Goal: Information Seeking & Learning: Find specific fact

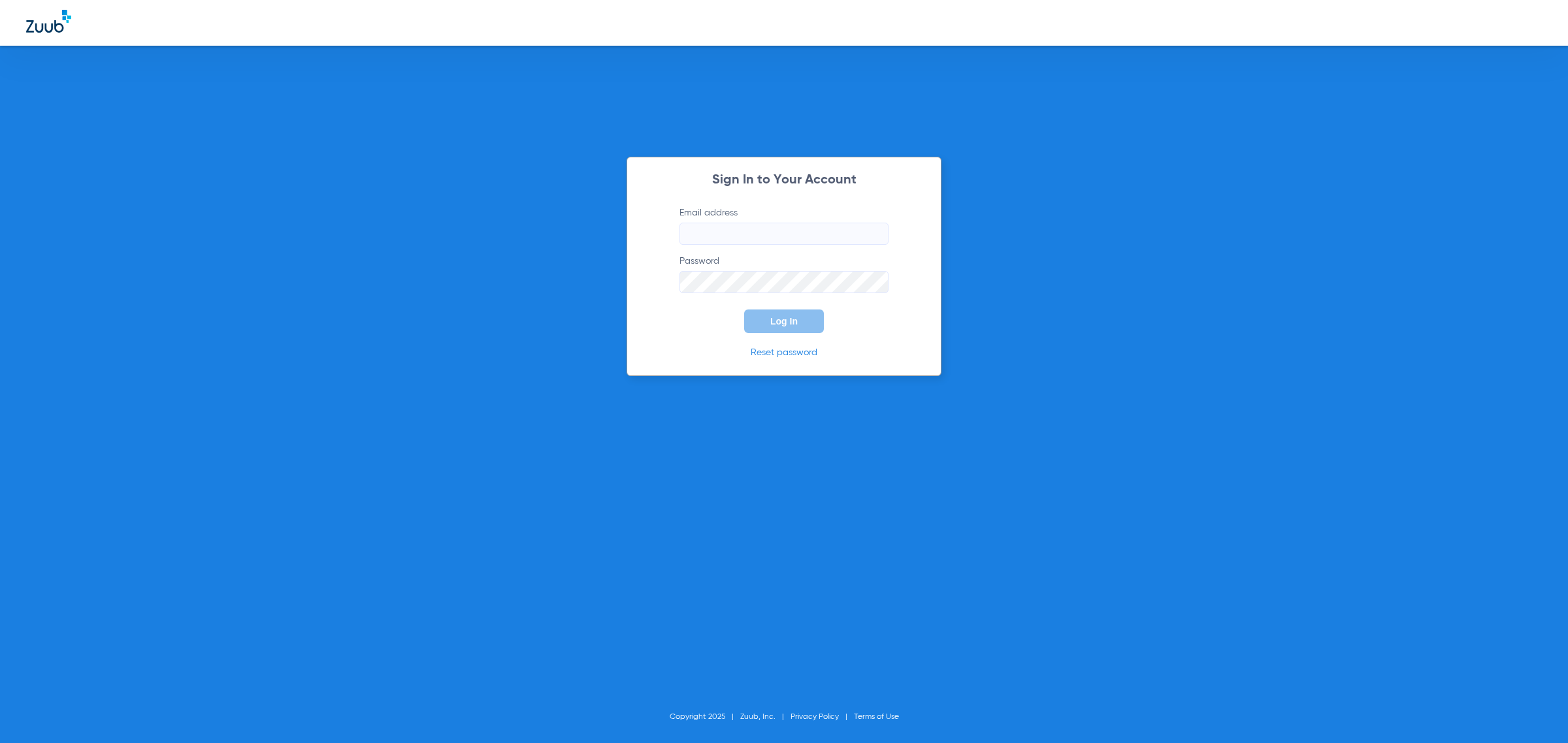
type input "[EMAIL_ADDRESS][DOMAIN_NAME]"
click at [794, 220] on label "Email address [EMAIL_ADDRESS][DOMAIN_NAME]" at bounding box center [784, 225] width 209 height 39
click at [794, 223] on input "[EMAIL_ADDRESS][DOMAIN_NAME]" at bounding box center [784, 234] width 209 height 23
drag, startPoint x: 779, startPoint y: 325, endPoint x: 760, endPoint y: 329, distance: 19.4
click at [779, 325] on span "Log In" at bounding box center [784, 321] width 27 height 10
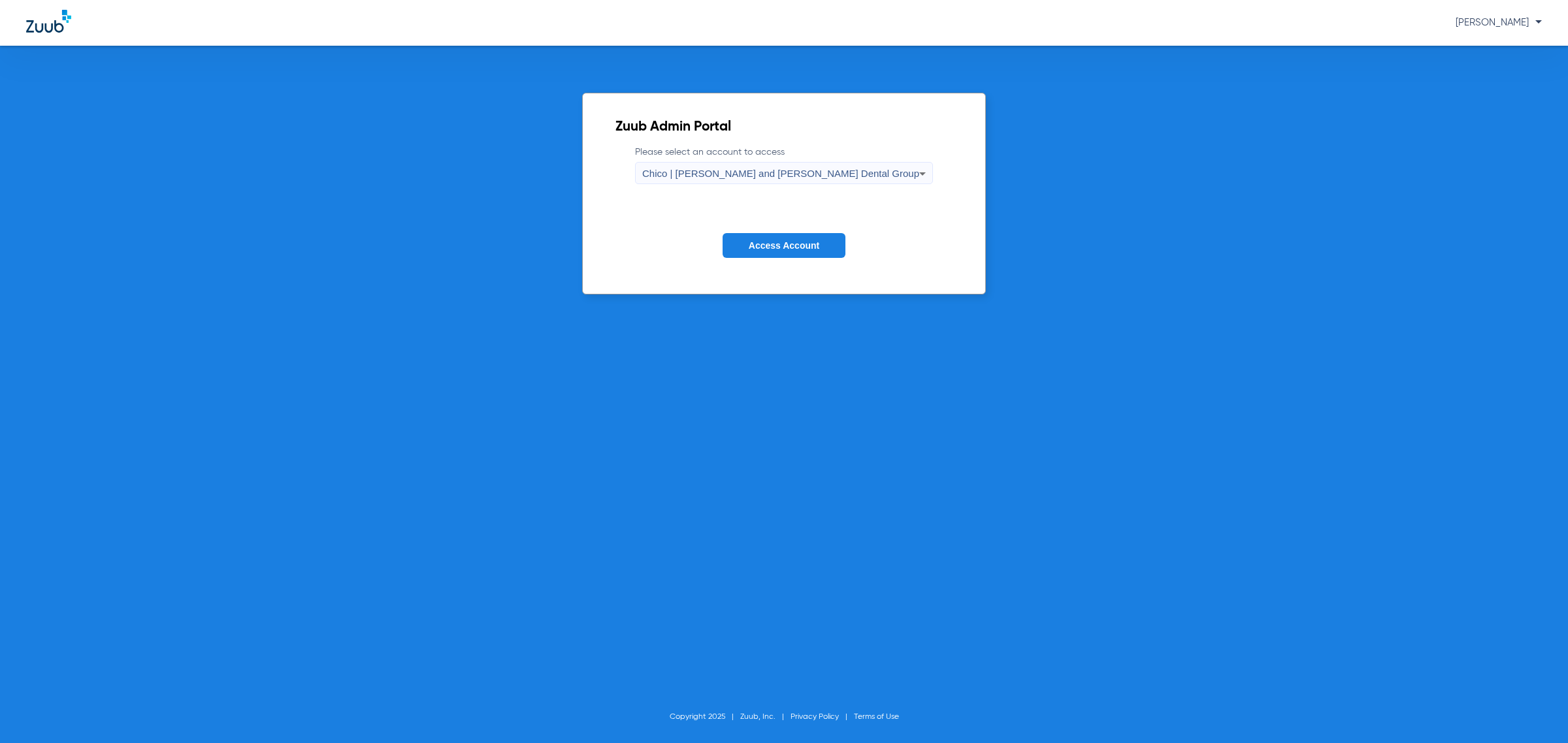
click at [788, 243] on span "Access Account" at bounding box center [784, 245] width 70 height 10
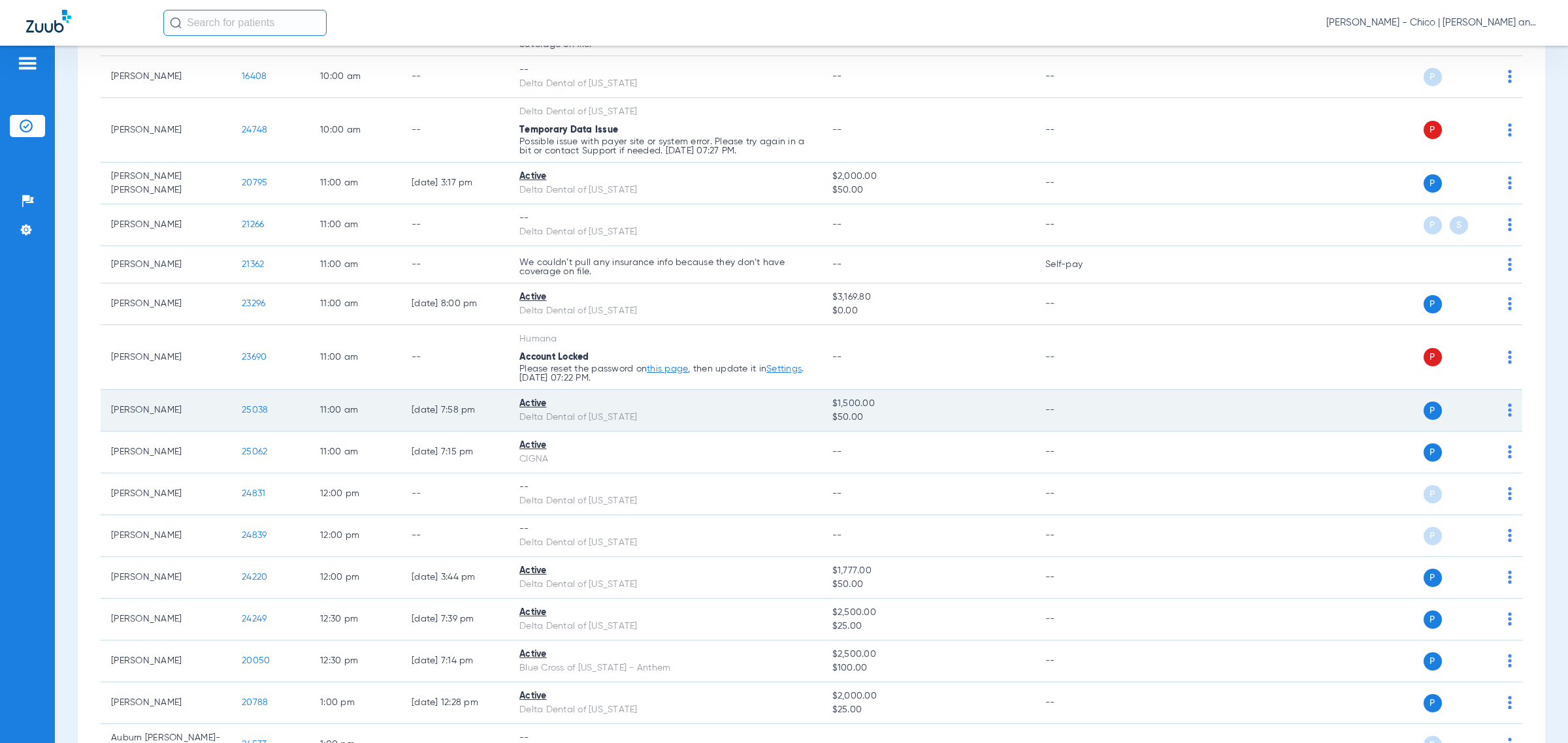
scroll to position [653, 0]
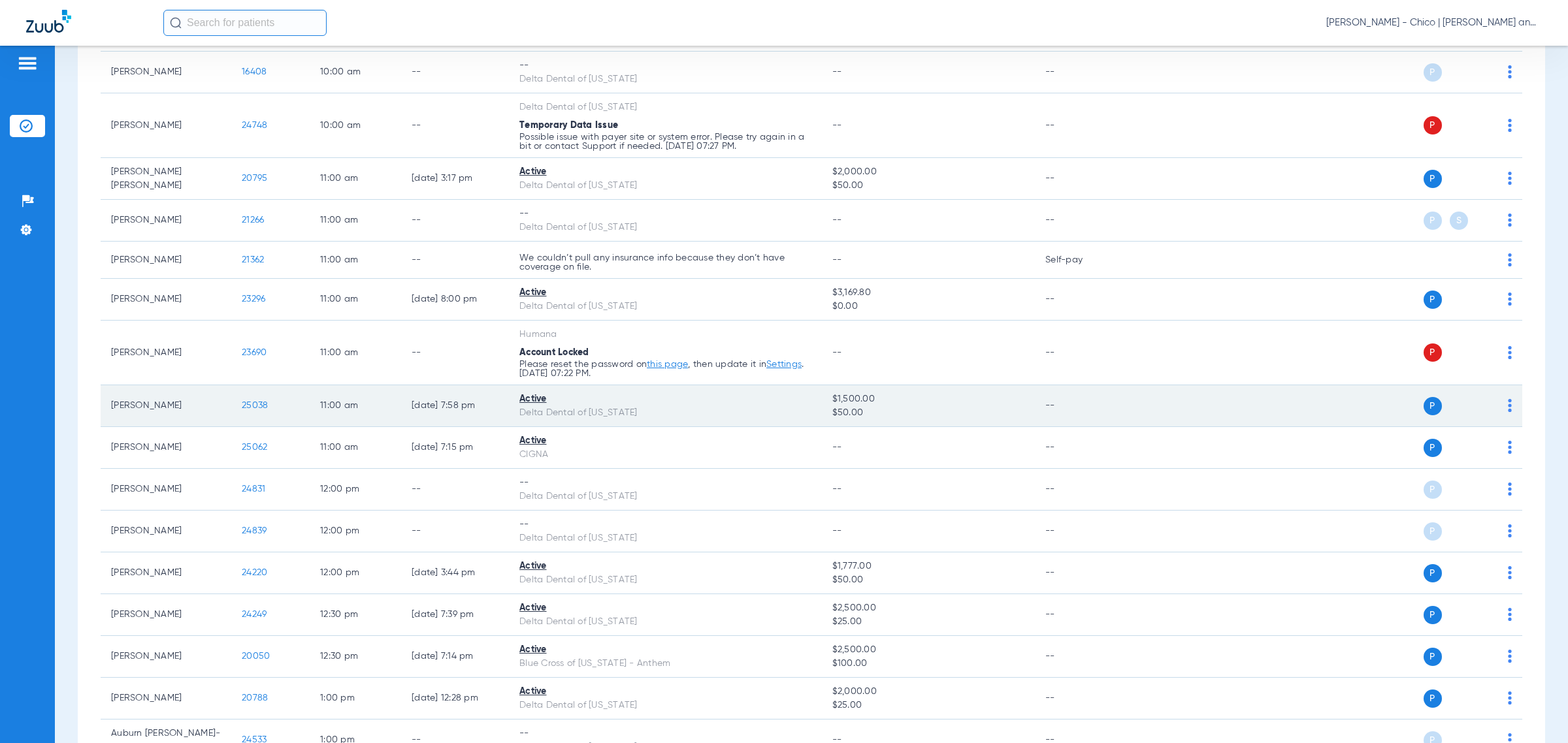
click at [256, 409] on span "25038" at bounding box center [255, 406] width 26 height 9
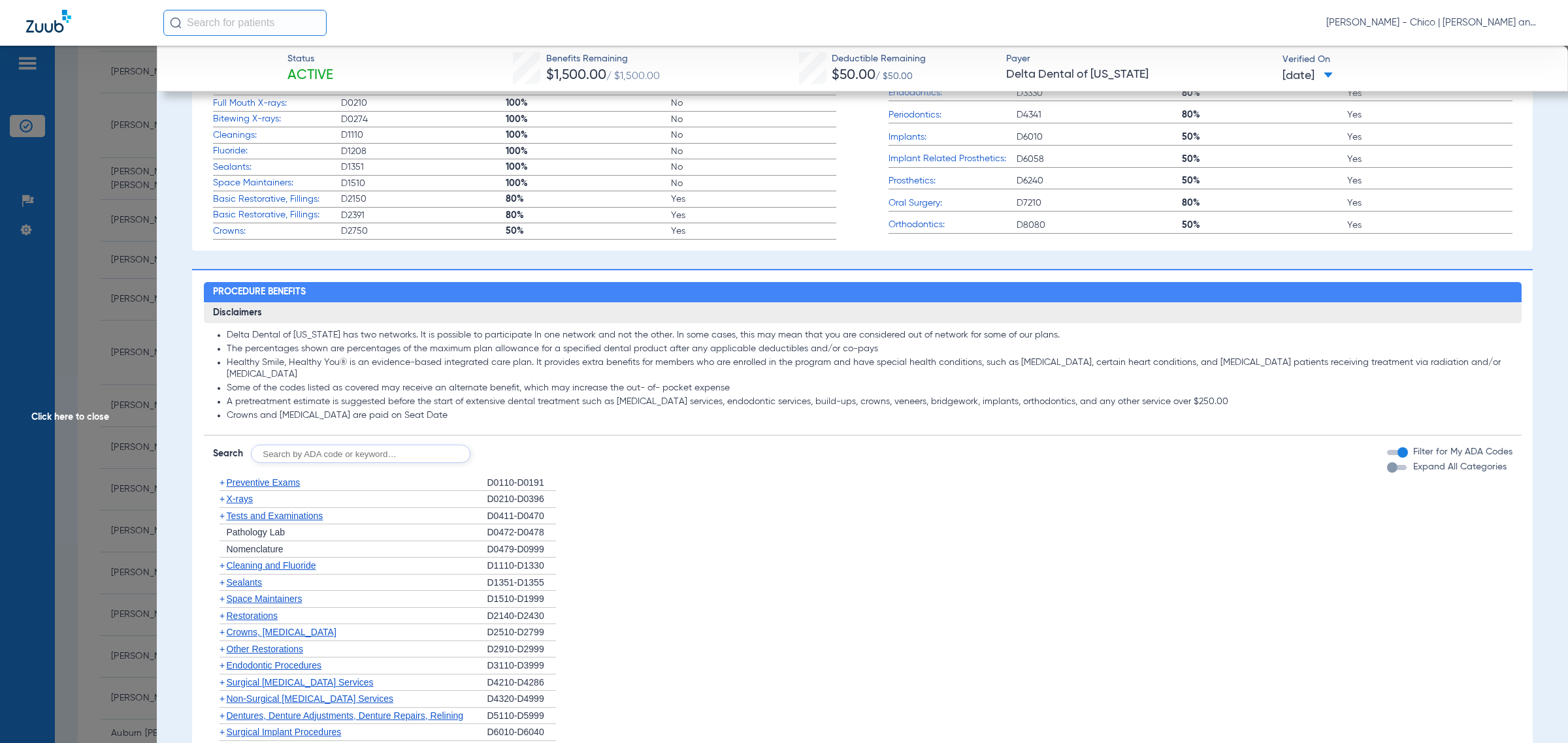
scroll to position [489, 0]
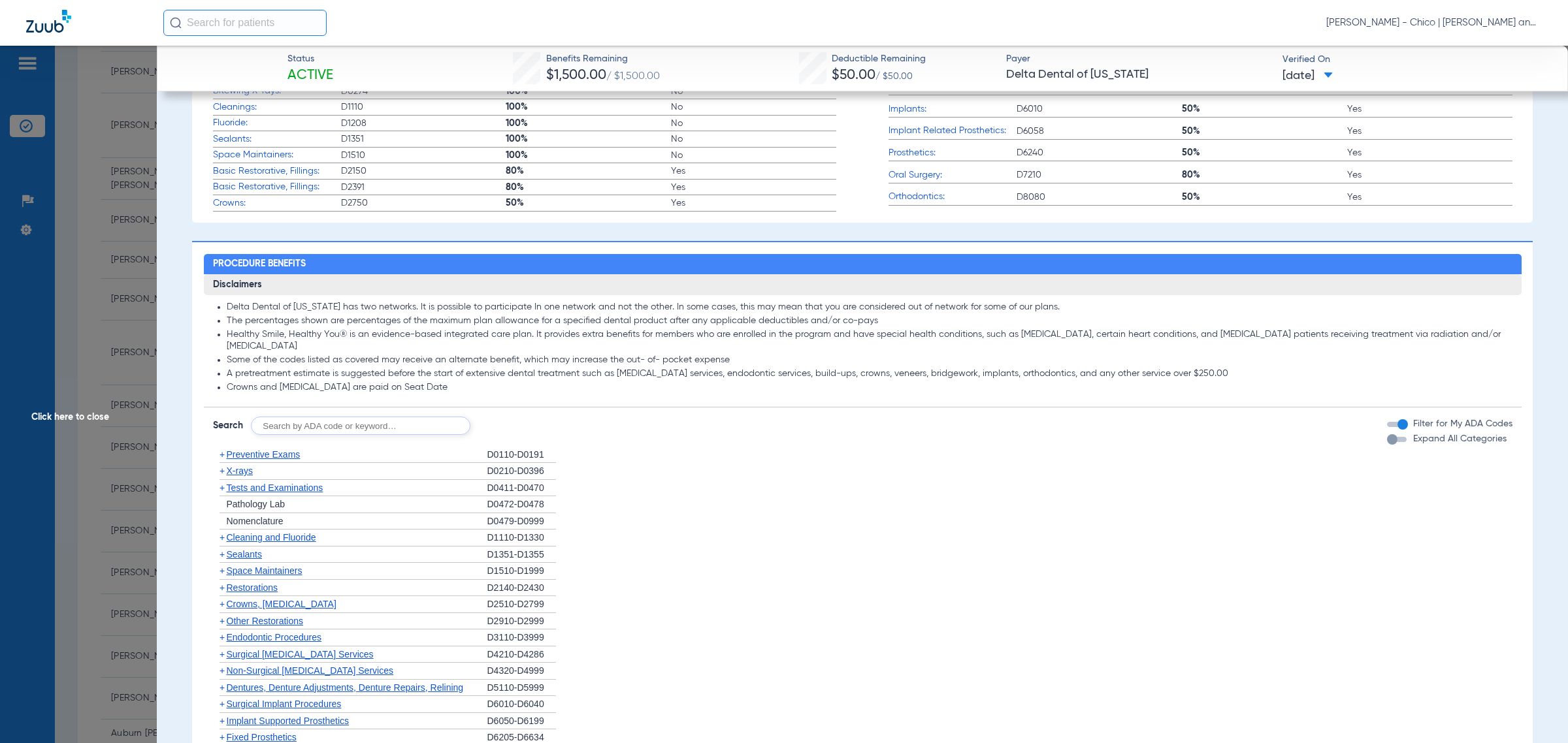
click at [273, 429] on input "text" at bounding box center [361, 426] width 220 height 18
type input "D0367"
click at [527, 419] on button "Search" at bounding box center [519, 426] width 52 height 18
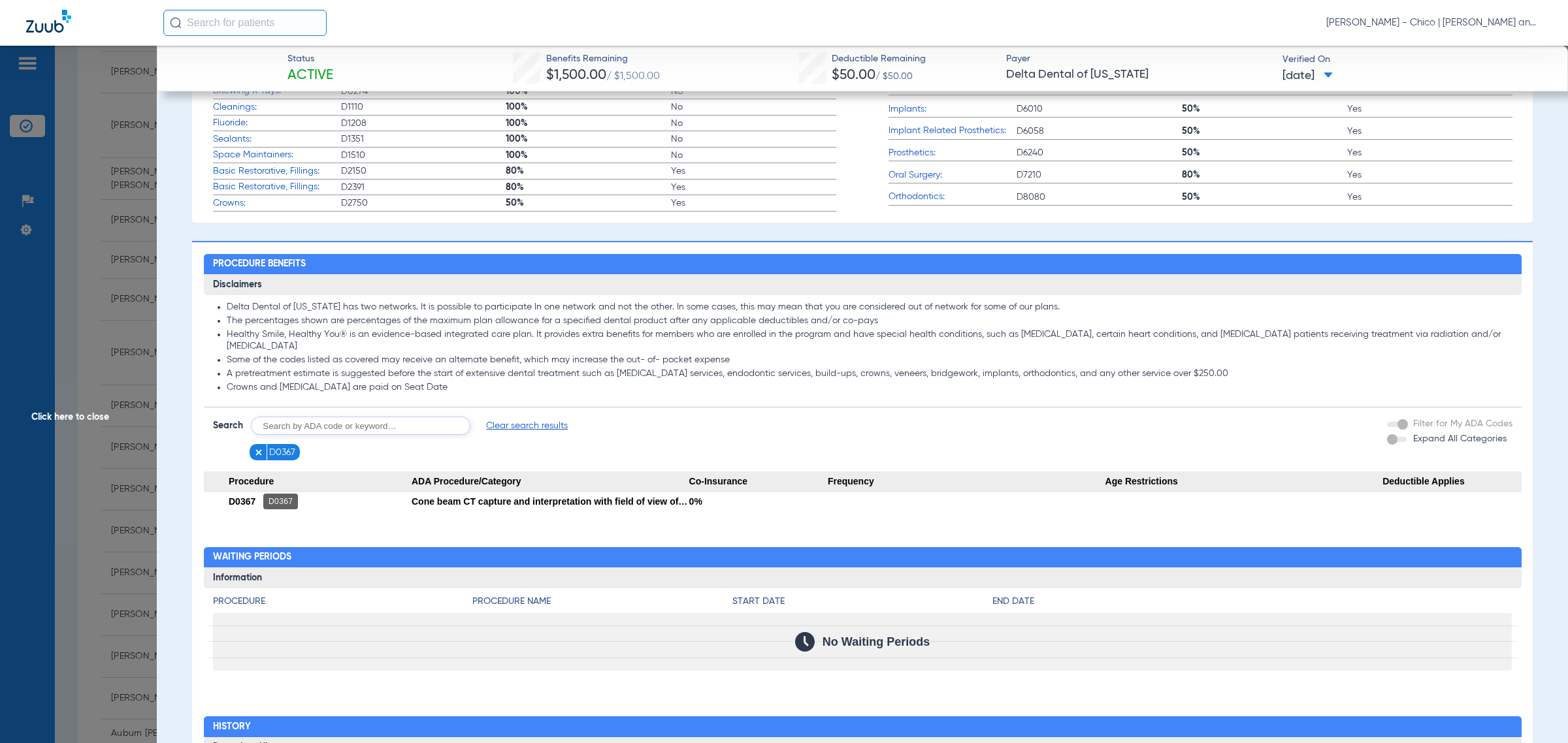
click at [253, 501] on span "D0367" at bounding box center [241, 501] width 27 height 10
click at [582, 504] on div "Cone beam CT capture and interpretation with field of view of both jaws; with o…" at bounding box center [551, 501] width 278 height 18
click at [298, 426] on input "text" at bounding box center [361, 426] width 220 height 18
type input "D0364"
click at [533, 426] on button "Search" at bounding box center [519, 426] width 52 height 18
